Goal: Information Seeking & Learning: Learn about a topic

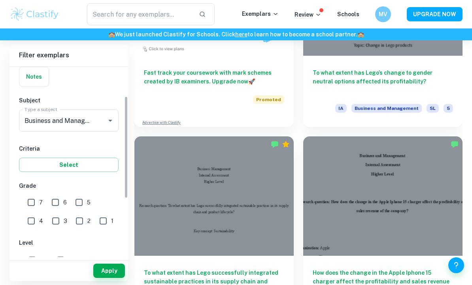
scroll to position [63, 0]
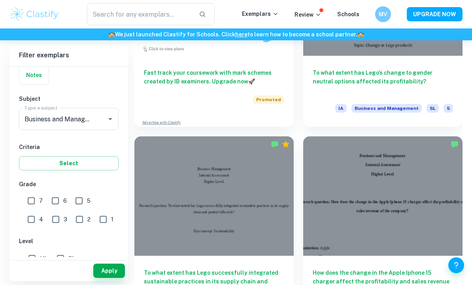
click at [31, 258] on input "HL" at bounding box center [32, 259] width 16 height 16
checkbox input "true"
click at [34, 198] on input "7" at bounding box center [31, 201] width 16 height 16
checkbox input "true"
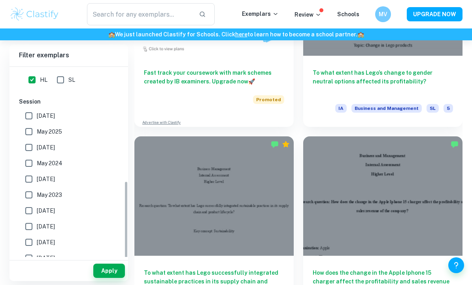
scroll to position [240, 0]
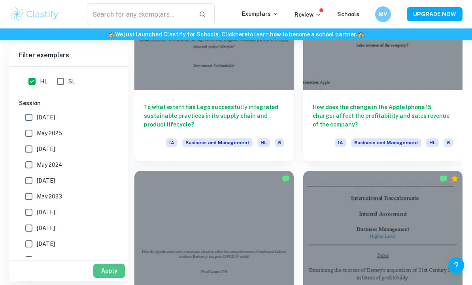
click at [113, 278] on button "Apply" at bounding box center [109, 271] width 32 height 14
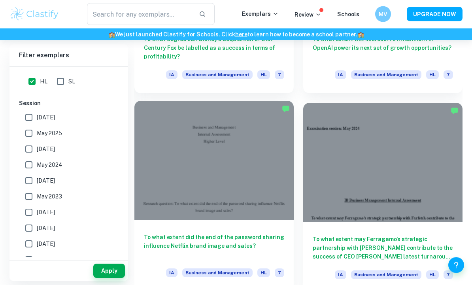
scroll to position [1368, 0]
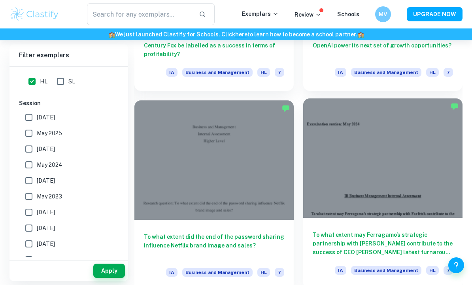
click at [369, 197] on div at bounding box center [382, 157] width 159 height 119
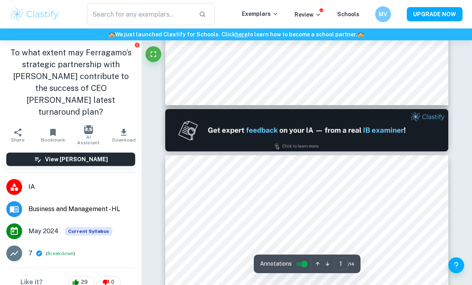
type input "2"
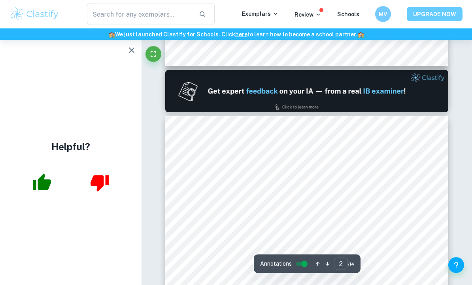
scroll to position [349, 0]
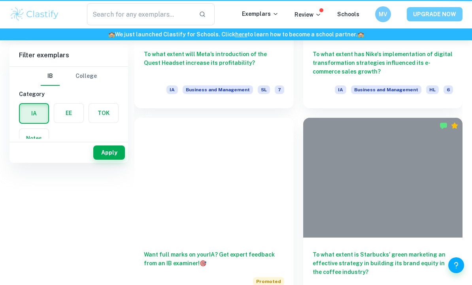
scroll to position [1394, 0]
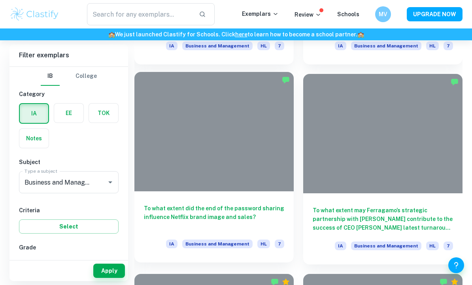
click at [235, 189] on div at bounding box center [213, 131] width 159 height 119
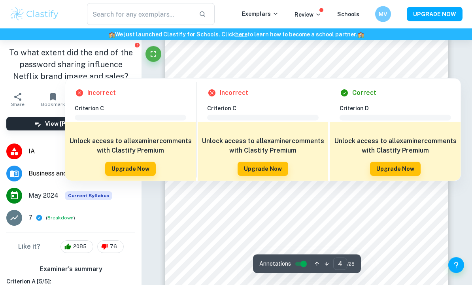
scroll to position [1322, 0]
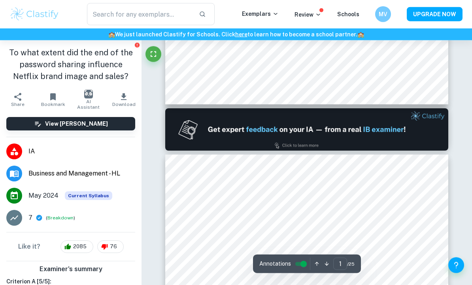
type input "2"
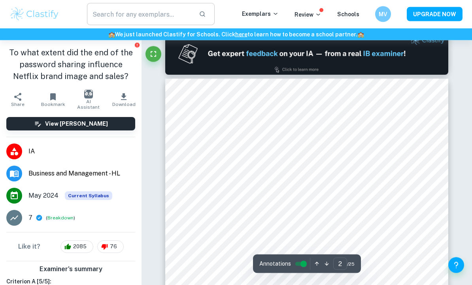
scroll to position [420, 0]
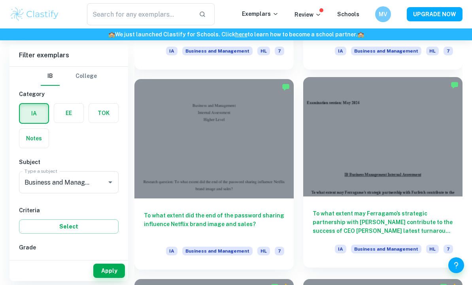
scroll to position [1384, 0]
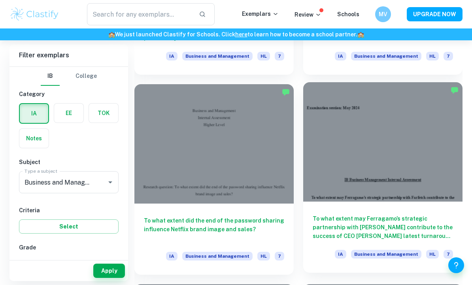
click at [376, 180] on div at bounding box center [382, 141] width 159 height 119
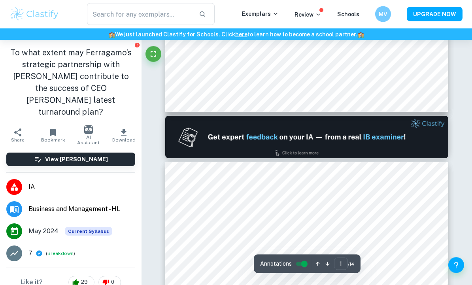
type input "2"
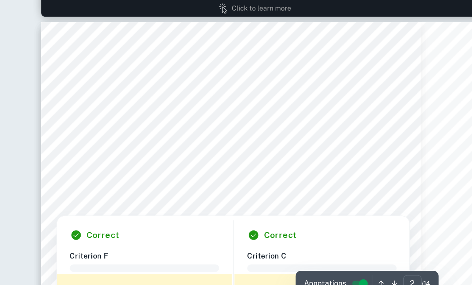
scroll to position [488, 0]
